Goal: Use online tool/utility: Utilize a website feature to perform a specific function

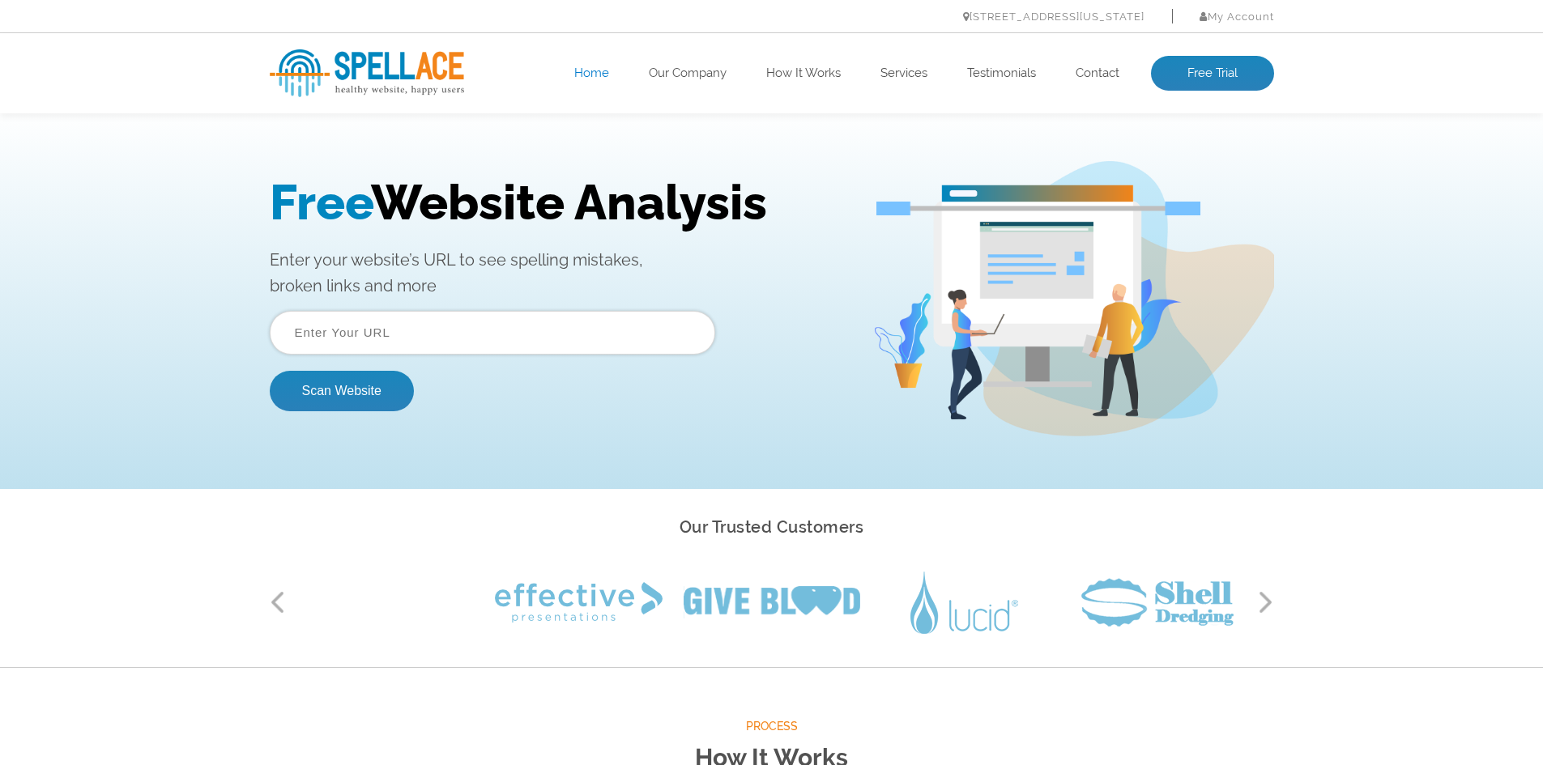
click at [492, 318] on input "text" at bounding box center [492, 333] width 445 height 44
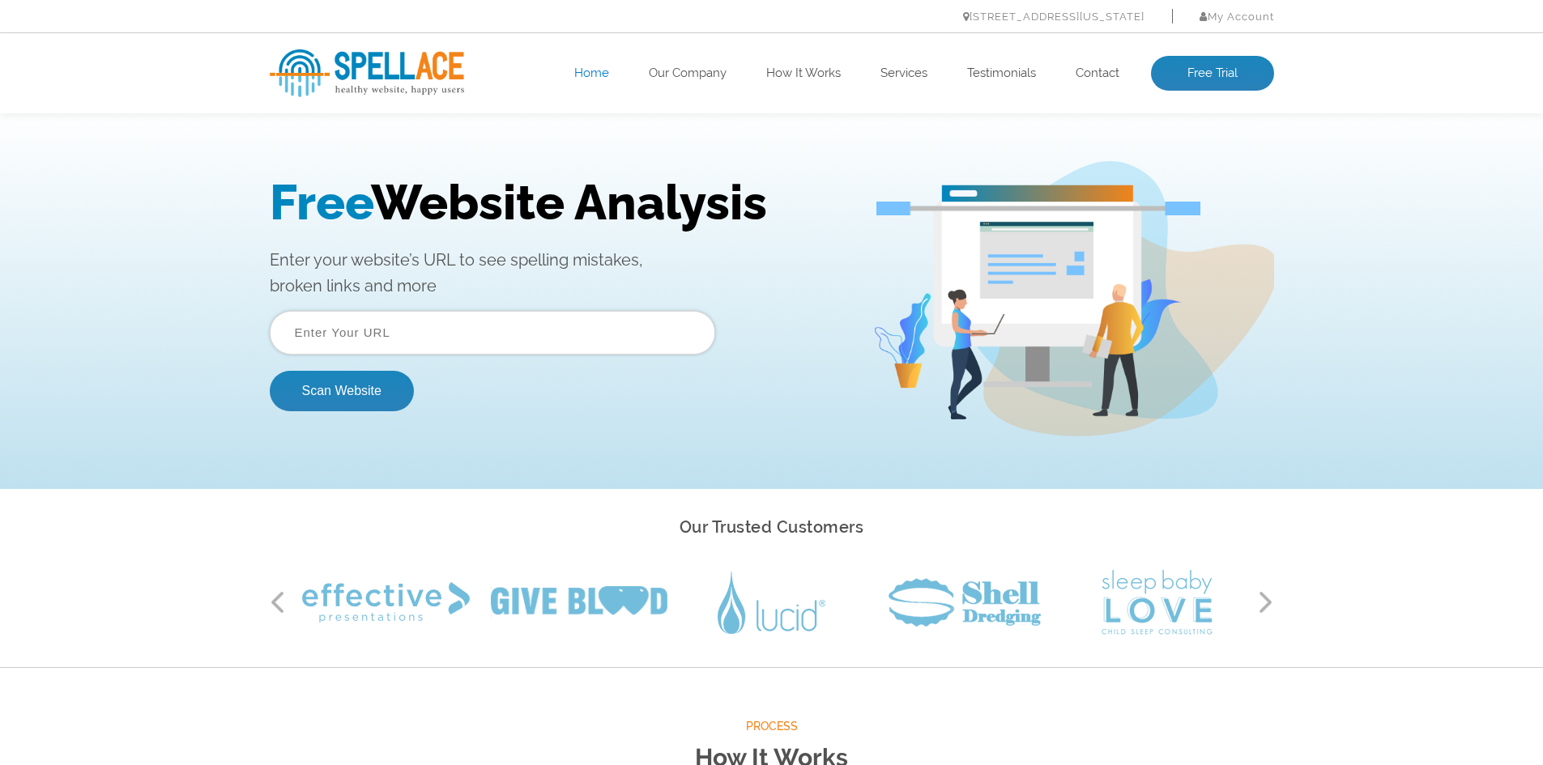
click at [462, 338] on input "text" at bounding box center [492, 333] width 445 height 44
paste input "[URL][DOMAIN_NAME]"
type input "[URL][DOMAIN_NAME]"
click at [336, 396] on button "Scan Website" at bounding box center [342, 391] width 144 height 40
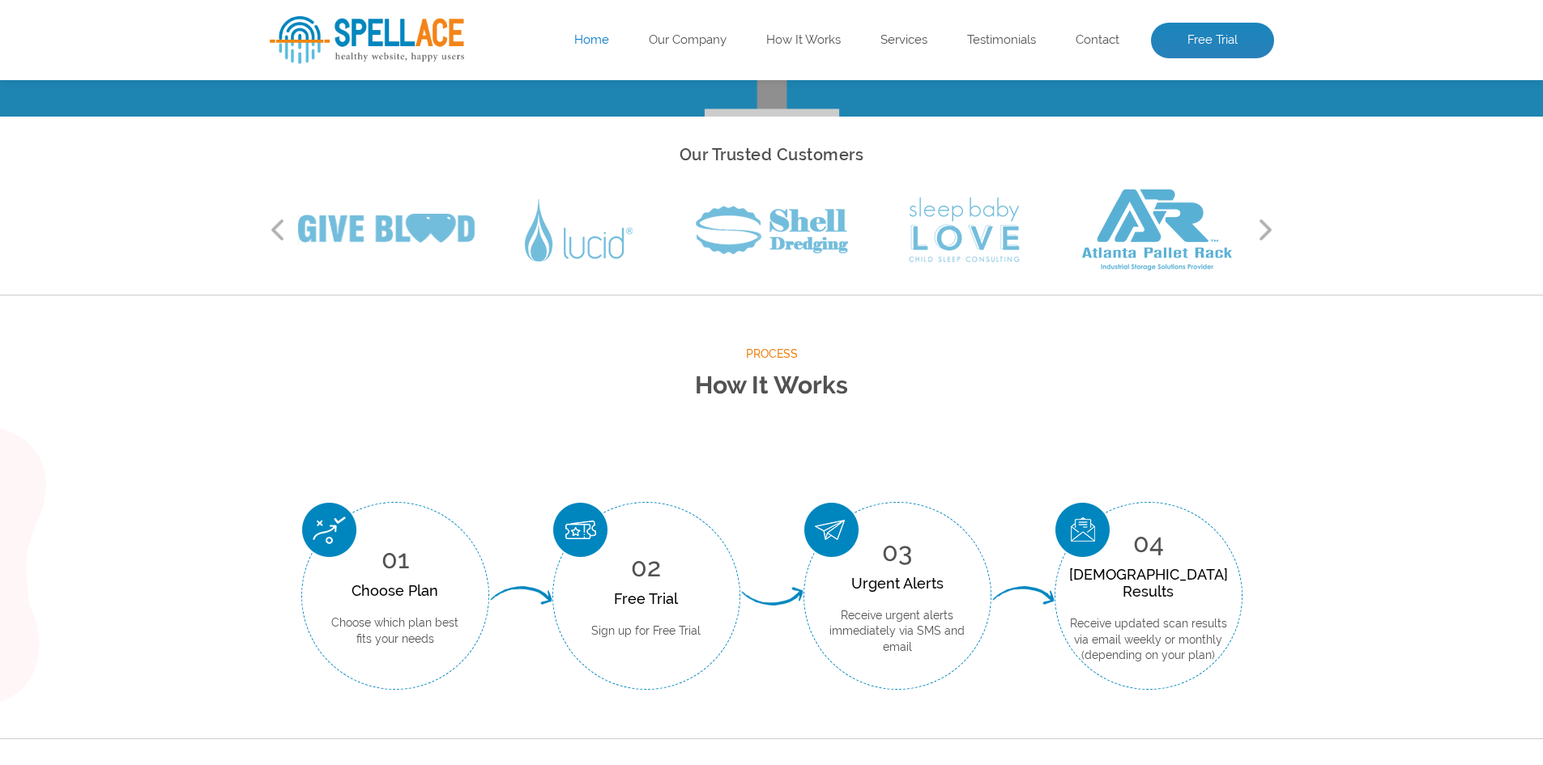
scroll to position [648, 0]
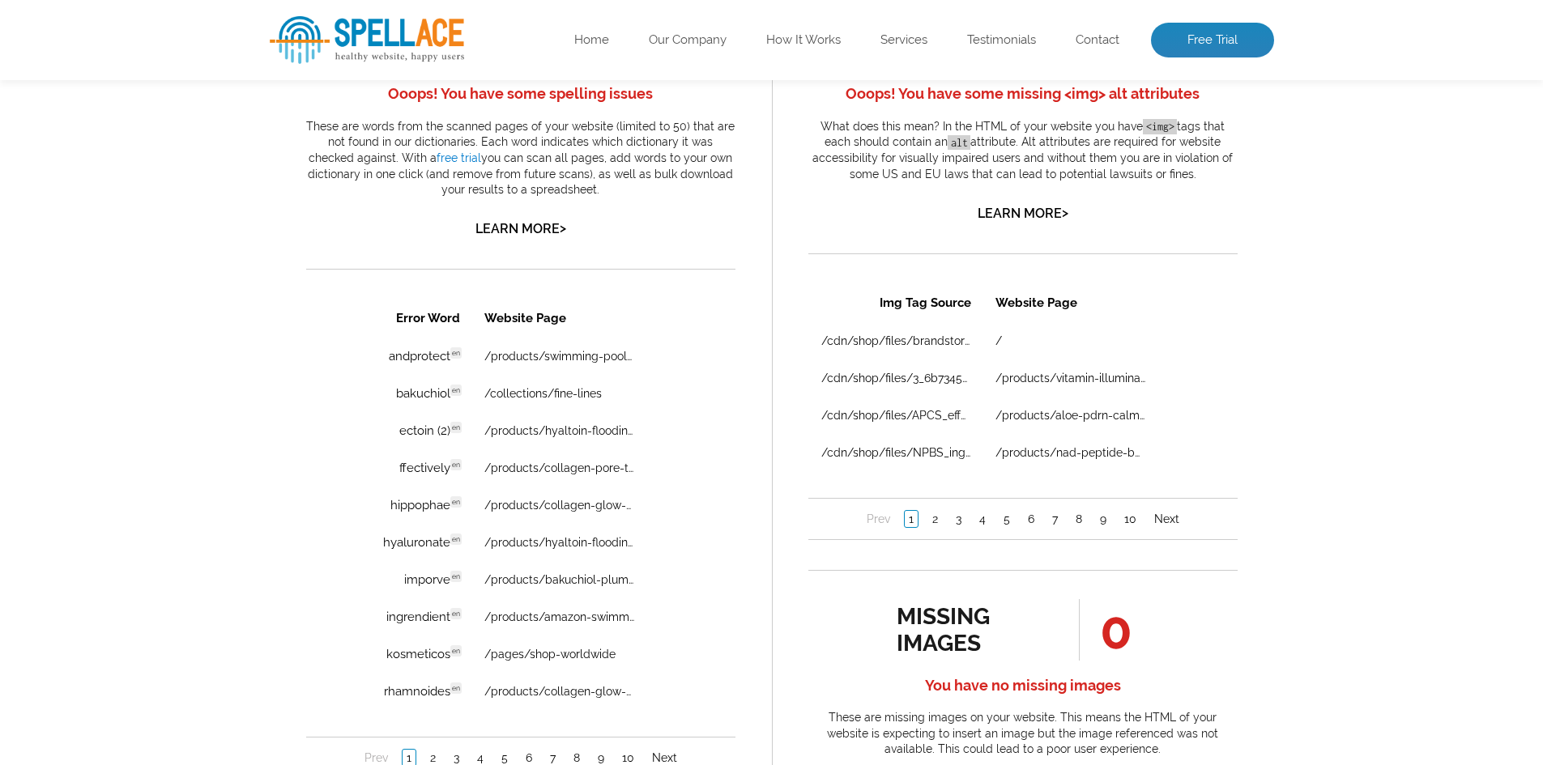
scroll to position [1053, 0]
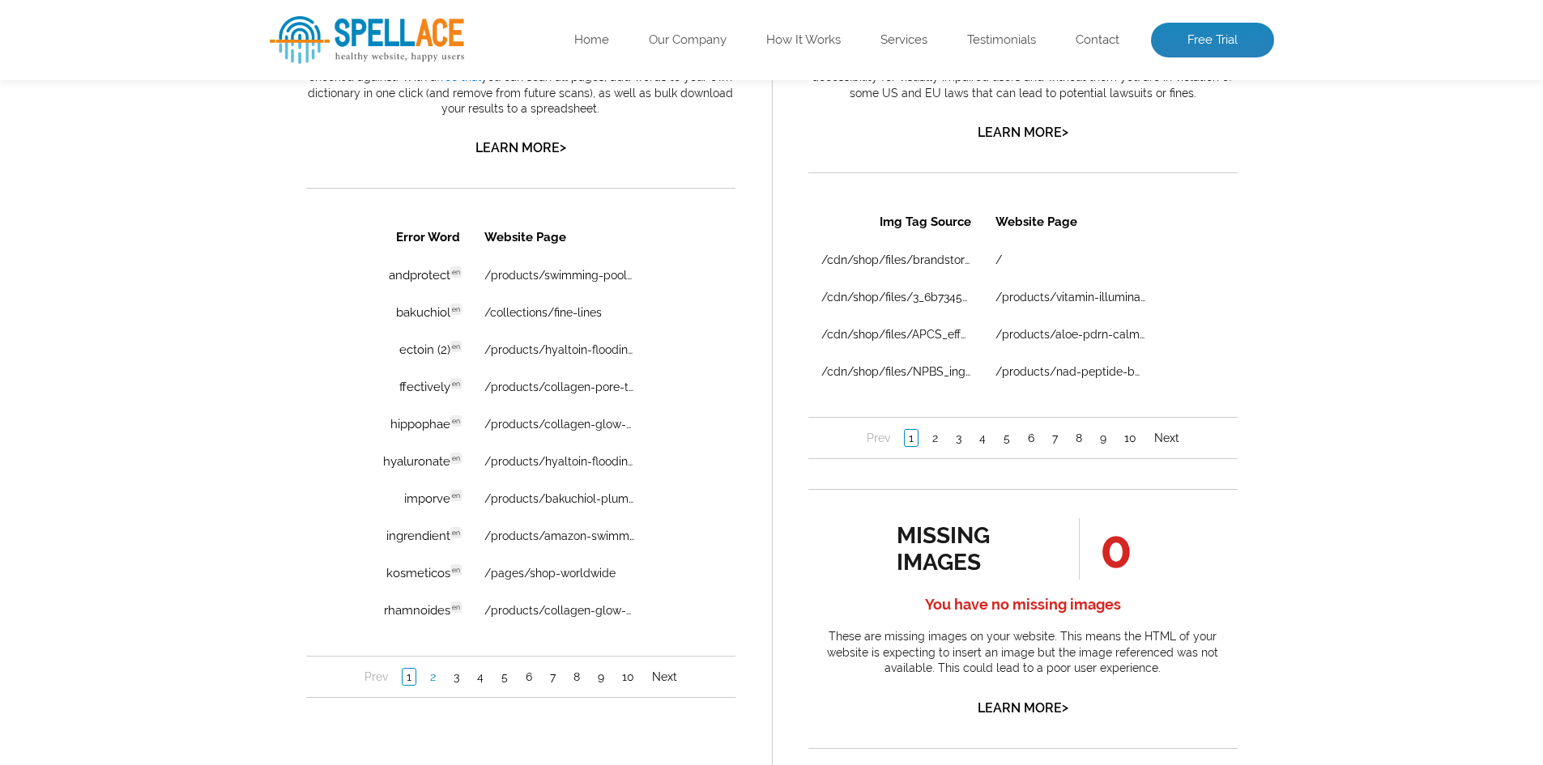
click at [430, 678] on link "2" at bounding box center [432, 677] width 14 height 16
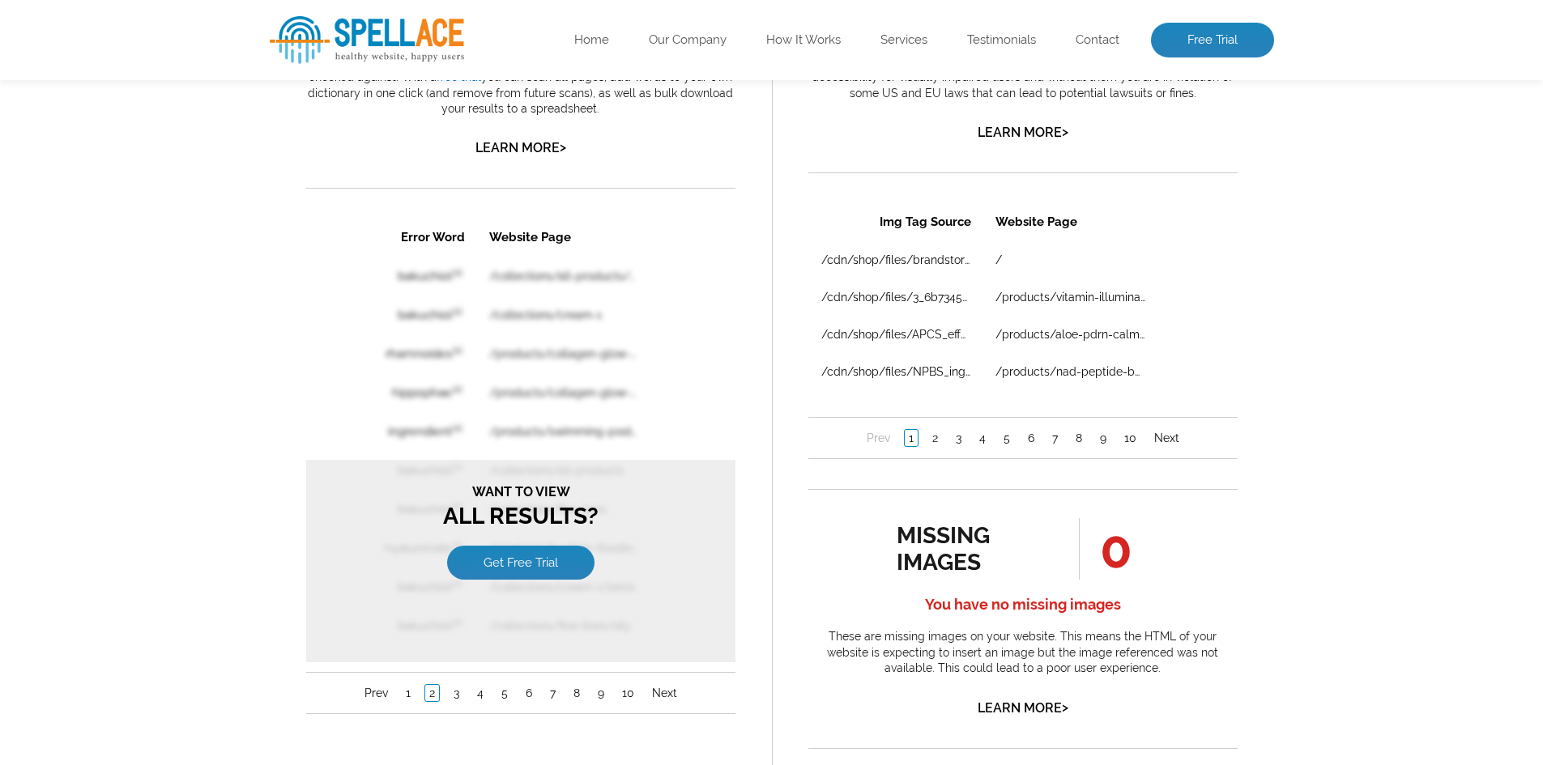
scroll to position [0, 0]
click at [410, 693] on link "1" at bounding box center [407, 693] width 13 height 16
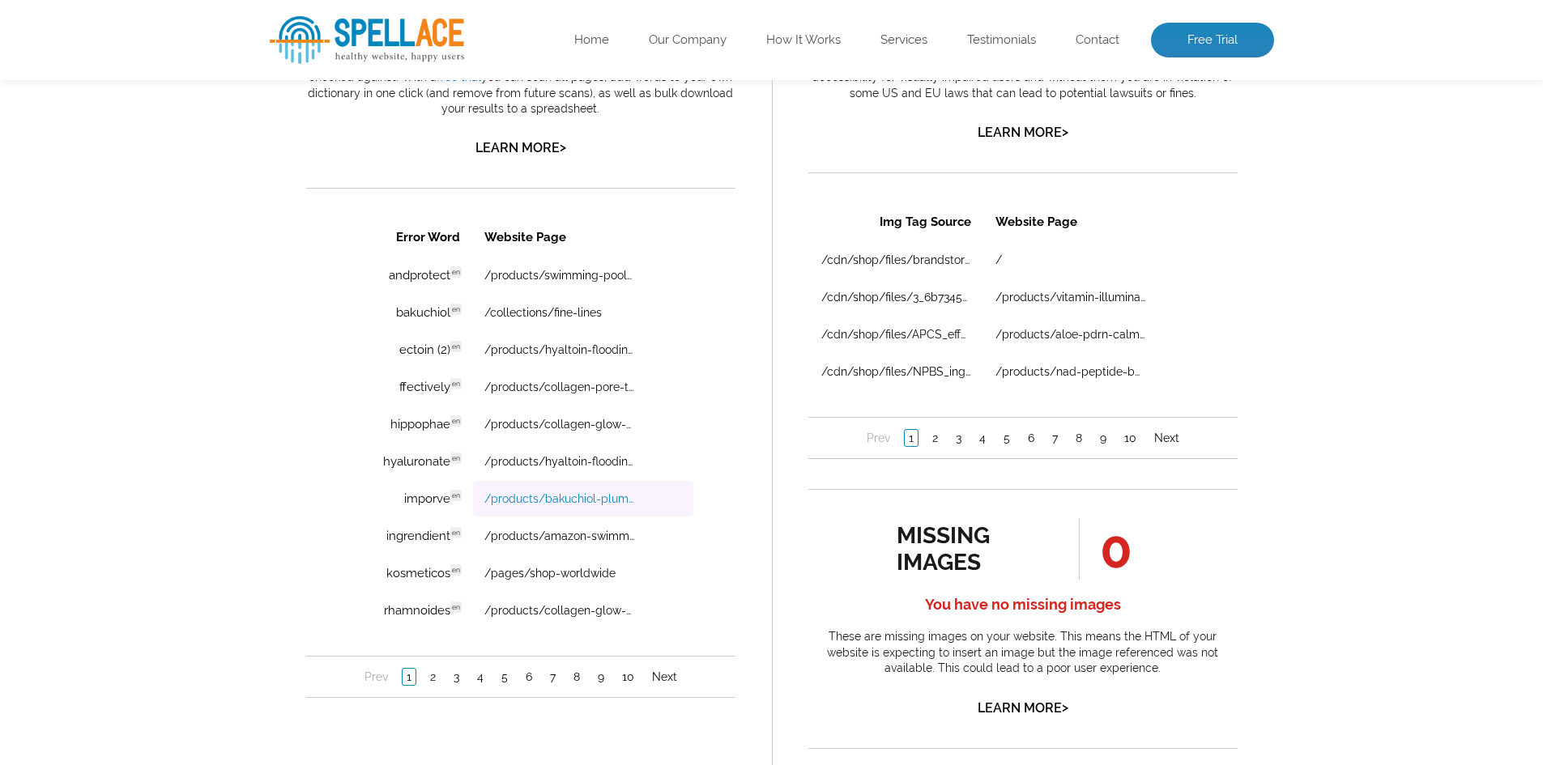
click at [542, 496] on link "/products/bakuchiol-plumping-capsule-cream" at bounding box center [559, 498] width 150 height 13
drag, startPoint x: 395, startPoint y: 497, endPoint x: 449, endPoint y: 499, distance: 53.5
click at [449, 499] on td "imporve en Discovered: [DATE] scan Dictionaries: en" at bounding box center [408, 499] width 123 height 36
copy td "imporve"
